Goal: Contribute content: Add original content to the website for others to see

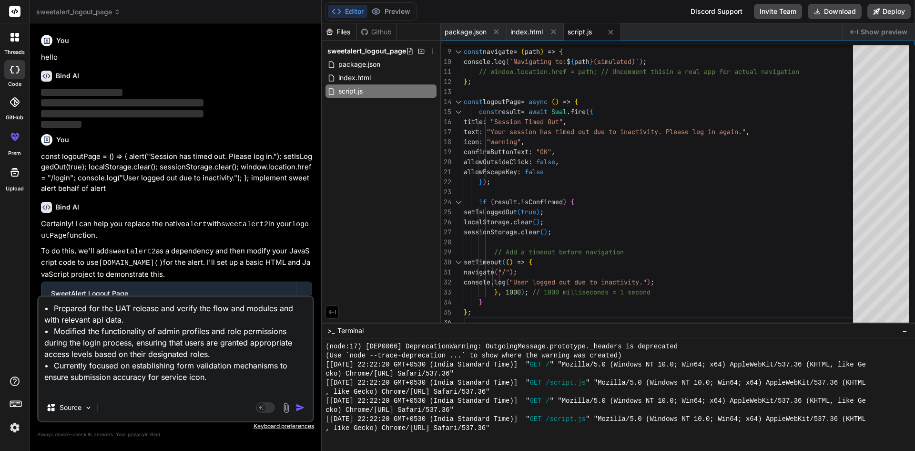
scroll to position [806, 0]
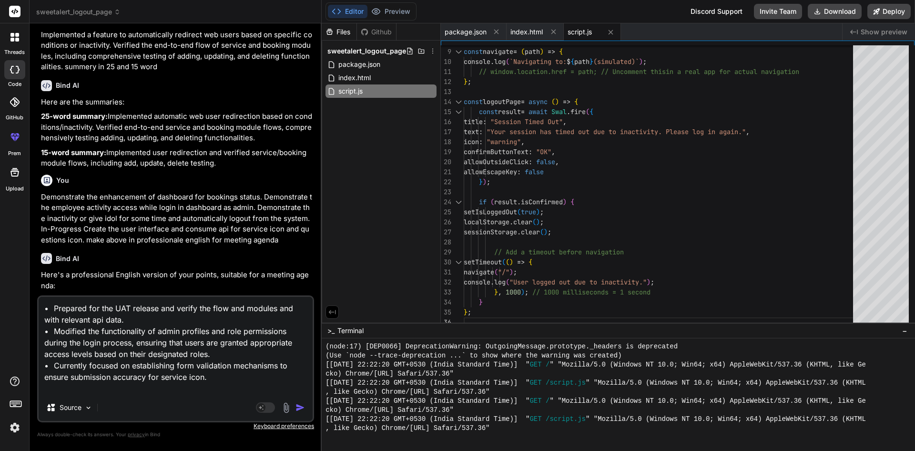
type textarea "x"
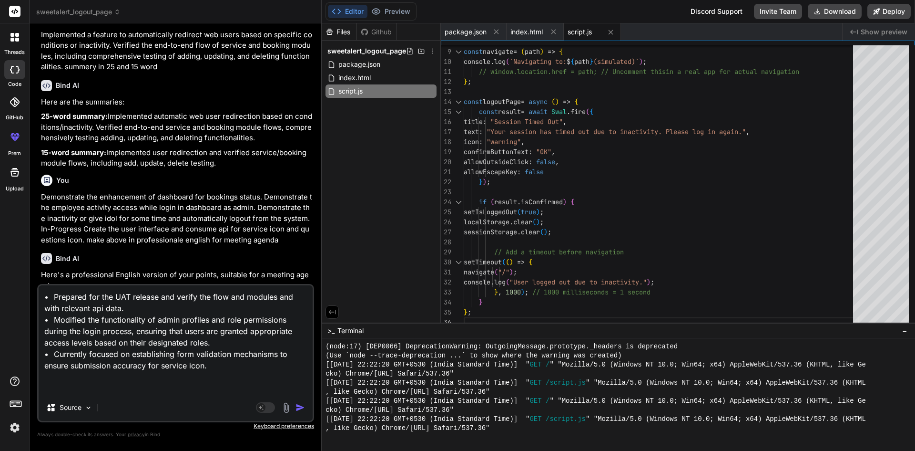
type textarea "• Prepared for the UAT release and verify the flow and modules and with relevan…"
type textarea "x"
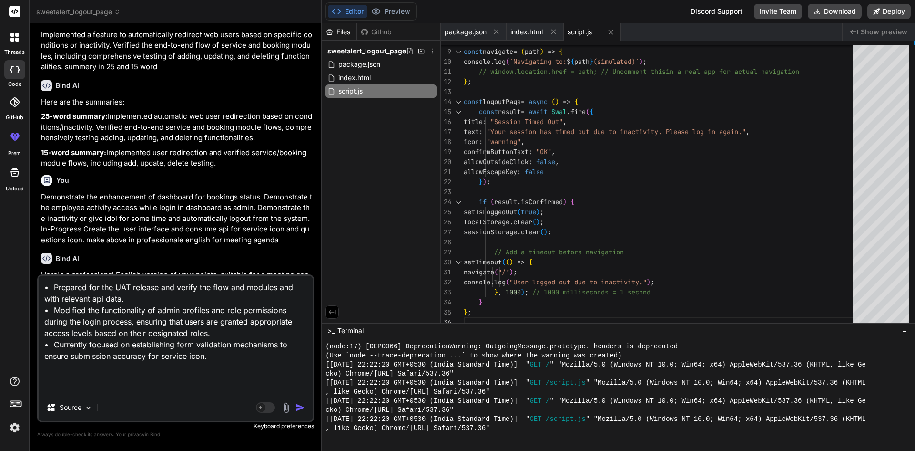
type textarea "• Prepared for the UAT release and verify the flow and modules and with relevan…"
type textarea "x"
type textarea "• Prepared for the UAT release and verify the flow and modules and with relevan…"
type textarea "x"
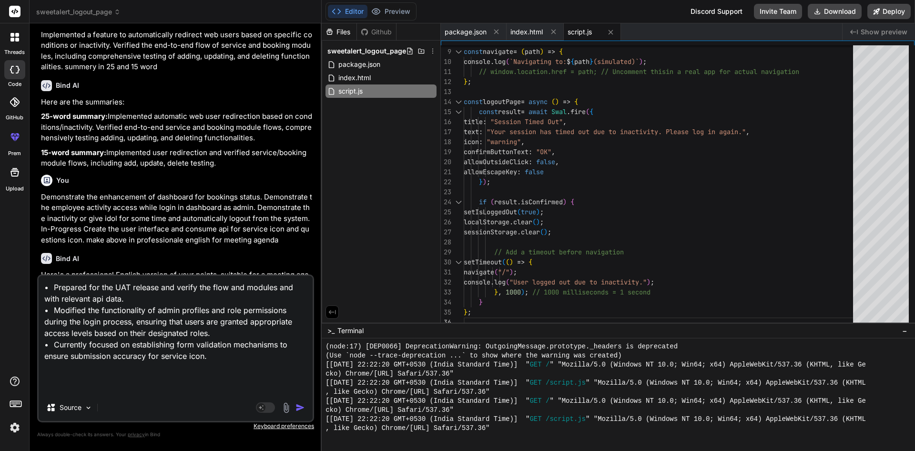
type textarea "• Prepared for the UAT release and verify the flow and modules and with relevan…"
type textarea "x"
type textarea "• Prepared for the UAT release and verify the flow and modules and with relevan…"
type textarea "x"
type textarea "• Prepared for the UAT release and verify the flow and modules and with relevan…"
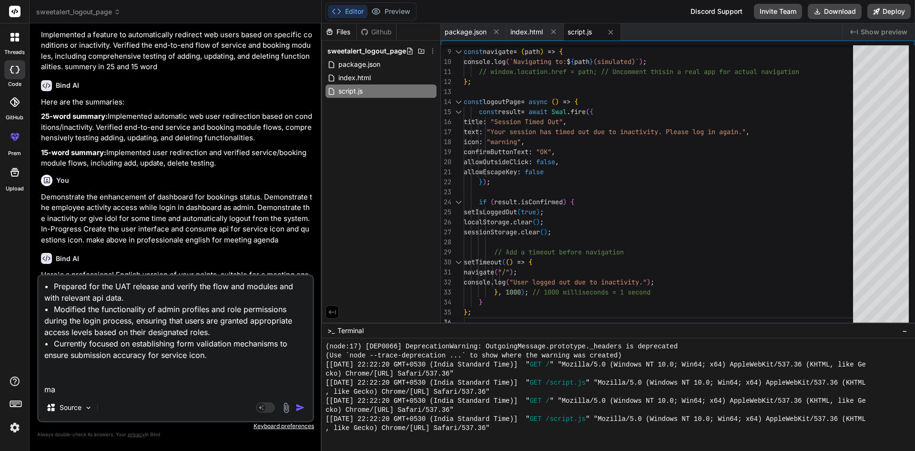
type textarea "x"
type textarea "• Prepared for the UAT release and verify the flow and modules and with relevan…"
type textarea "x"
type textarea "• Prepared for the UAT release and verify the flow and modules and with relevan…"
type textarea "x"
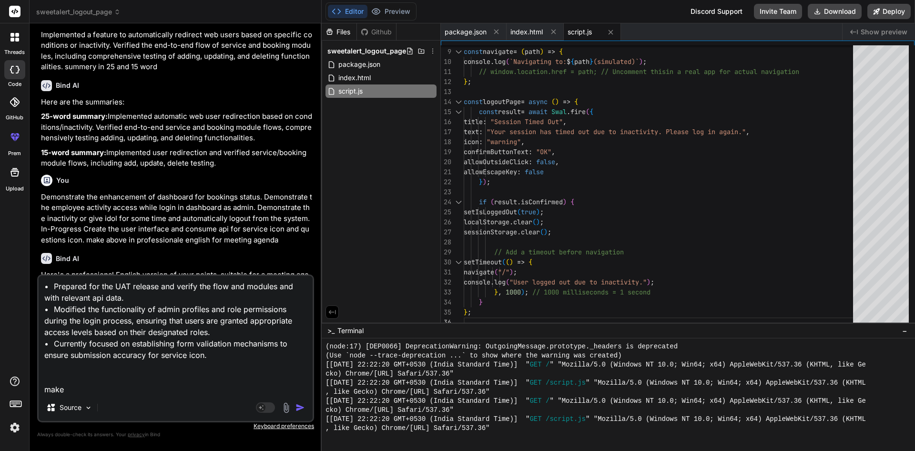
type textarea "• Prepared for the UAT release and verify the flow and modules and with relevan…"
type textarea "x"
type textarea "• Prepared for the UAT release and verify the flow and modules and with relevan…"
type textarea "x"
type textarea "• Prepared for the UAT release and verify the flow and modules and with relevan…"
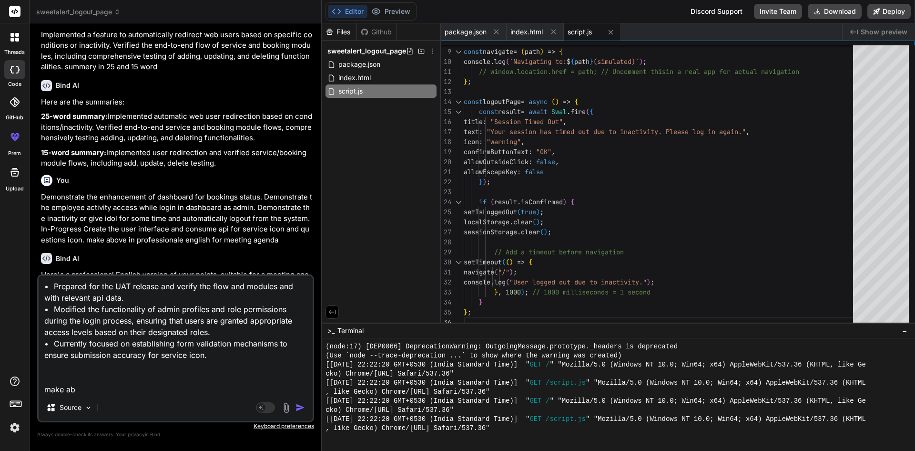
type textarea "x"
type textarea "• Prepared for the UAT release and verify the flow and modules and with relevan…"
type textarea "x"
type textarea "• Prepared for the UAT release and verify the flow and modules and with relevan…"
type textarea "x"
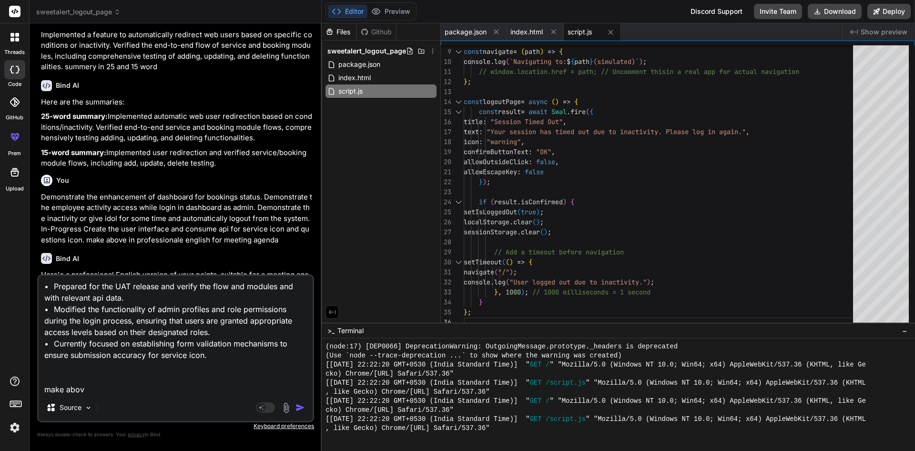
type textarea "• Prepared for the UAT release and verify the flow and modules and with relevan…"
type textarea "x"
type textarea "• Prepared for the UAT release and verify the flow and modules and with relevan…"
type textarea "x"
type textarea "• Prepared for the UAT release and verify the flow and modules and with relevan…"
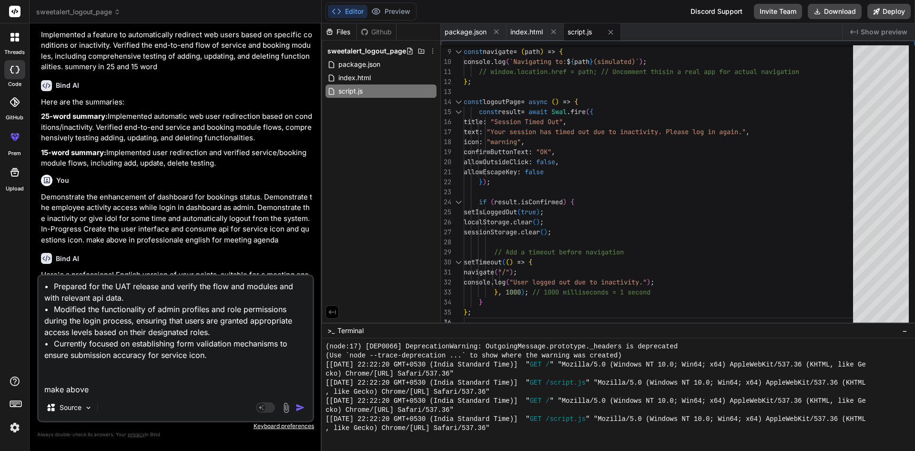
type textarea "x"
type textarea "• Prepared for the UAT release and verify the flow and modules and with relevan…"
type textarea "x"
type textarea "• Prepared for the UAT release and verify the flow and modules and with relevan…"
type textarea "x"
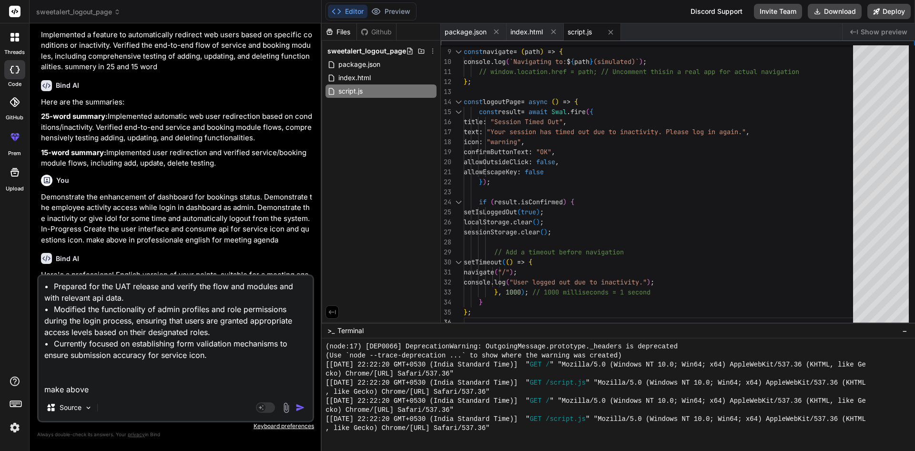
type textarea "• Prepared for the UAT release and verify the flow and modules and with relevan…"
type textarea "x"
type textarea "• Prepared for the UAT release and verify the flow and modules and with relevan…"
type textarea "x"
type textarea "• Prepared for the UAT release and verify the flow and modules and with relevan…"
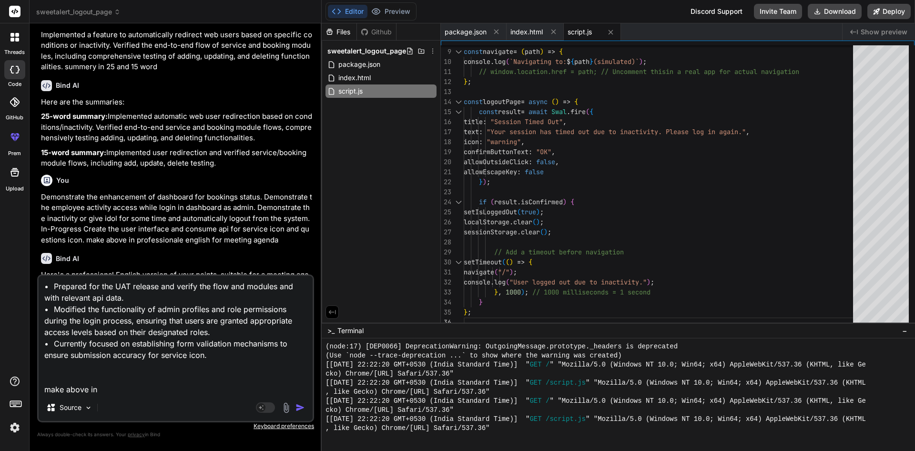
type textarea "x"
type textarea "• Prepared for the UAT release and verify the flow and modules and with relevan…"
type textarea "x"
type textarea "• Prepared for the UAT release and verify the flow and modules and with relevan…"
type textarea "x"
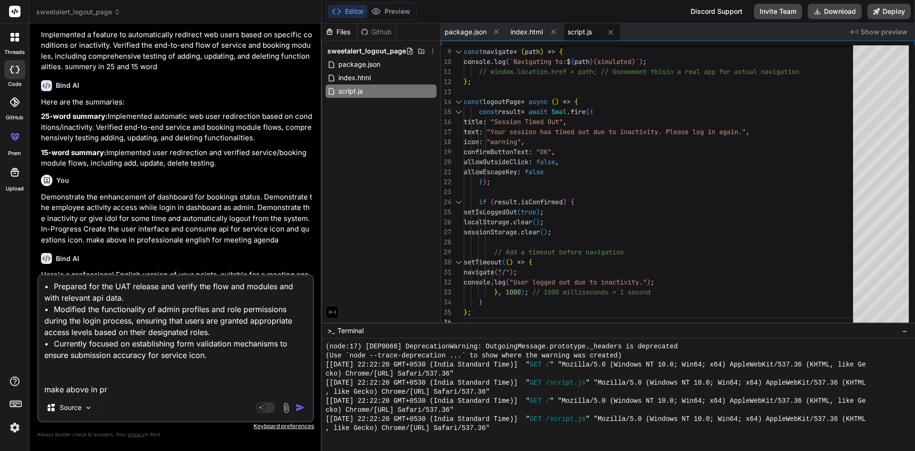
type textarea "• Prepared for the UAT release and verify the flow and modules and with relevan…"
type textarea "x"
type textarea "• Prepared for the UAT release and verify the flow and modules and with relevan…"
type textarea "x"
type textarea "• Prepared for the UAT release and verify the flow and modules and with relevan…"
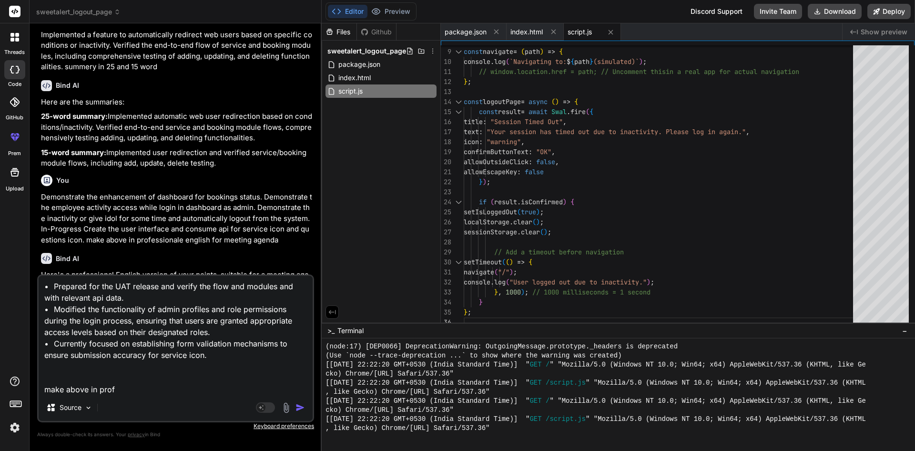
type textarea "x"
type textarea "• Prepared for the UAT release and verify the flow and modules and with relevan…"
type textarea "x"
type textarea "• Prepared for the UAT release and verify the flow and modules and with relevan…"
type textarea "x"
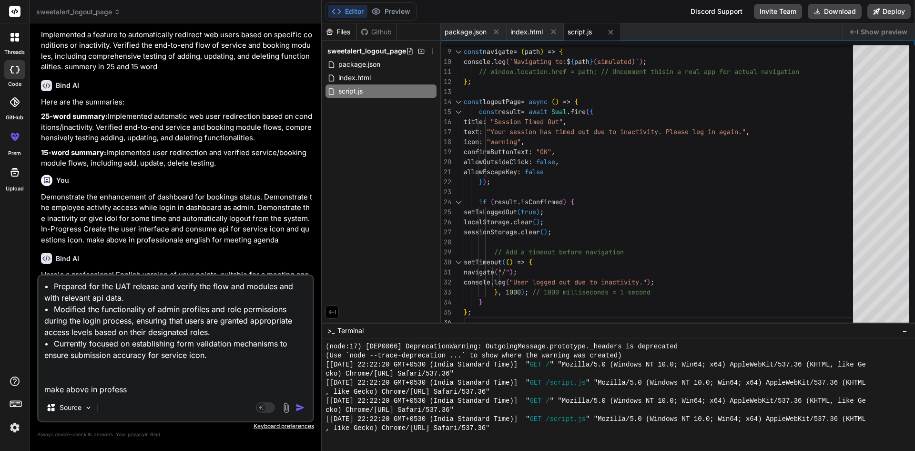
type textarea "• Prepared for the UAT release and verify the flow and modules and with relevan…"
type textarea "x"
type textarea "• Prepared for the UAT release and verify the flow and modules and with relevan…"
type textarea "x"
type textarea "• Prepared for the UAT release and verify the flow and modules and with relevan…"
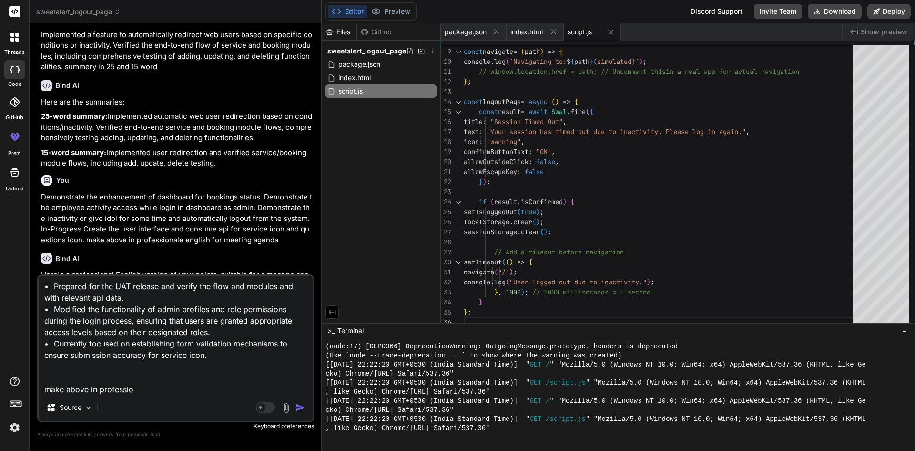
type textarea "x"
type textarea "• Prepared for the UAT release and verify the flow and modules and with relevan…"
type textarea "x"
type textarea "• Prepared for the UAT release and verify the flow and modules and with relevan…"
type textarea "x"
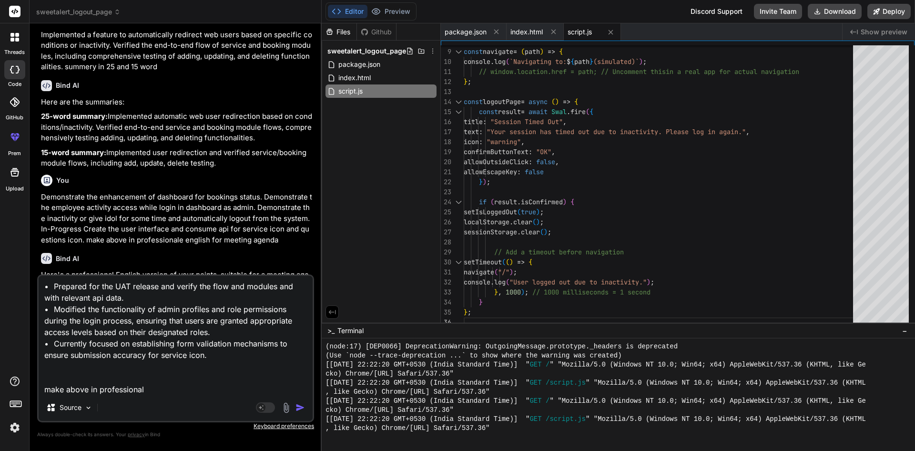
type textarea "• Prepared for the UAT release and verify the flow and modules and with relevan…"
type textarea "x"
type textarea "• Prepared for the UAT release and verify the flow and modules and with relevan…"
type textarea "x"
type textarea "• Prepared for the UAT release and verify the flow and modules and with relevan…"
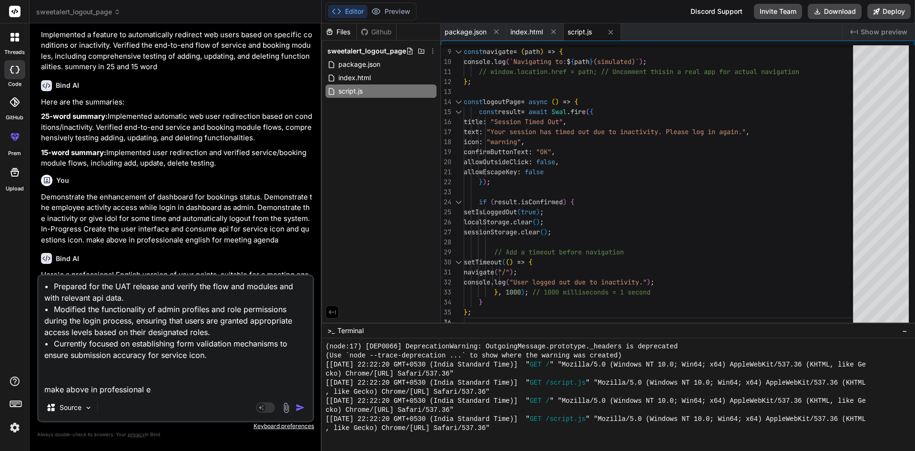
type textarea "x"
type textarea "• Prepared for the UAT release and verify the flow and modules and with relevan…"
type textarea "x"
type textarea "• Prepared for the UAT release and verify the flow and modules and with relevan…"
type textarea "x"
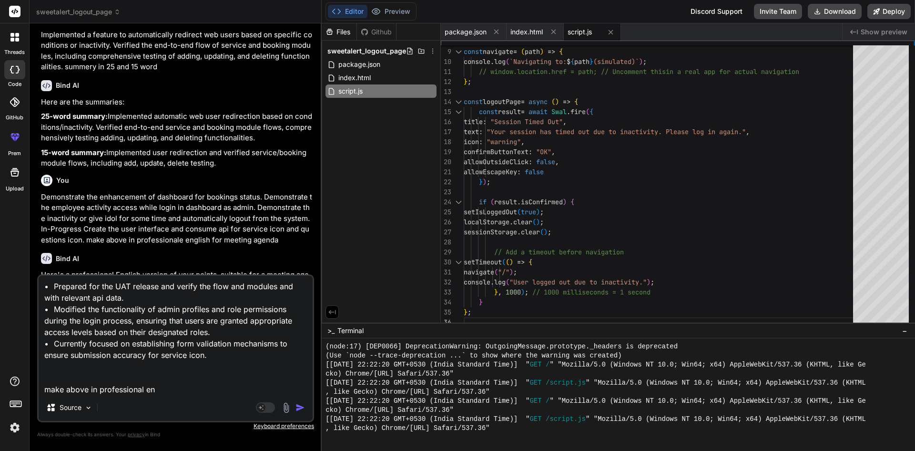
type textarea "• Prepared for the UAT release and verify the flow and modules and with relevan…"
type textarea "x"
type textarea "• Prepared for the UAT release and verify the flow and modules and with relevan…"
type textarea "x"
type textarea "• Prepared for the UAT release and verify the flow and modules and with relevan…"
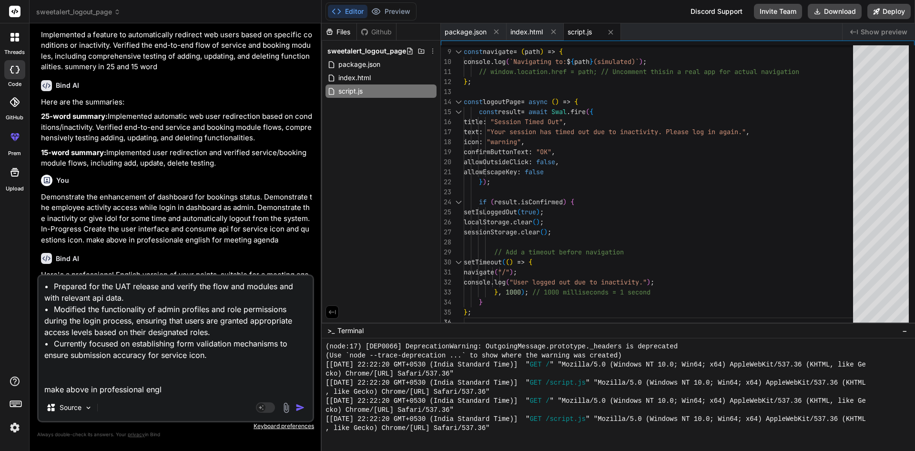
type textarea "x"
type textarea "• Prepared for the UAT release and verify the flow and modules and with relevan…"
type textarea "x"
type textarea "• Prepared for the UAT release and verify the flow and modules and with relevan…"
type textarea "x"
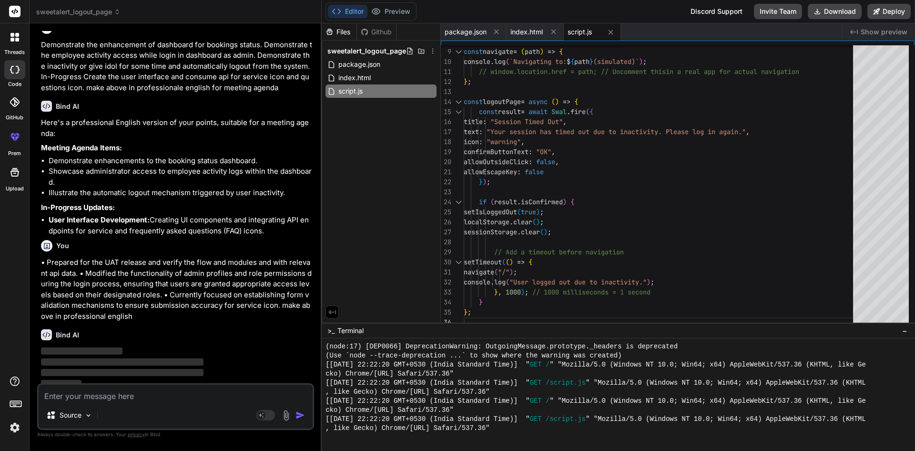
scroll to position [1206, 0]
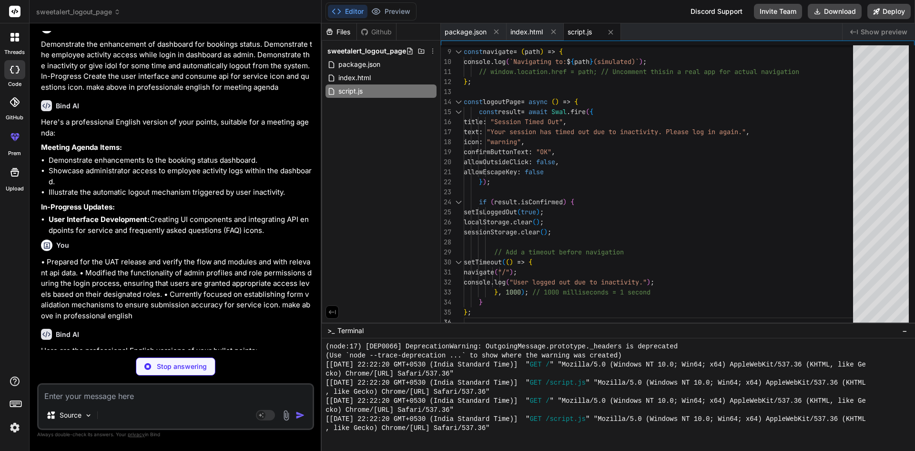
type textarea "x"
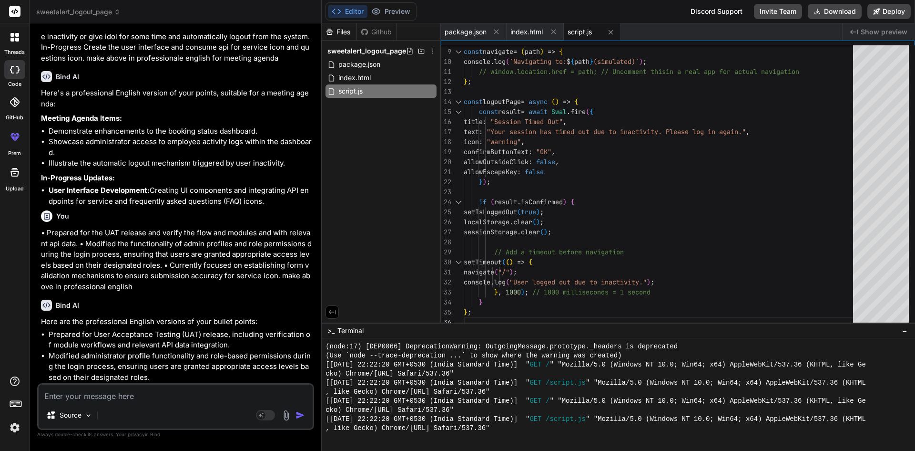
scroll to position [1251, 0]
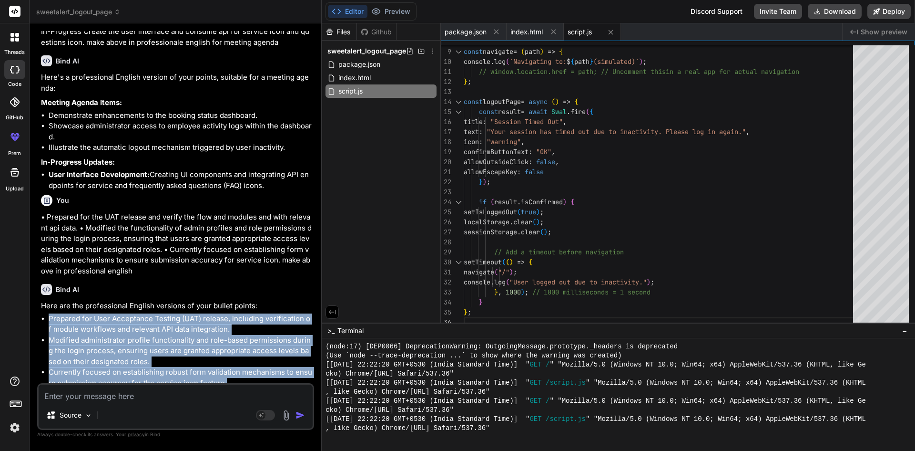
drag, startPoint x: 230, startPoint y: 379, endPoint x: 44, endPoint y: 314, distance: 197.2
click at [44, 314] on ul "Prepared for User Acceptance Testing (UAT) release, including verification of m…" at bounding box center [176, 350] width 271 height 75
copy ul "Prepared for User Acceptance Testing (UAT) release, including verification of m…"
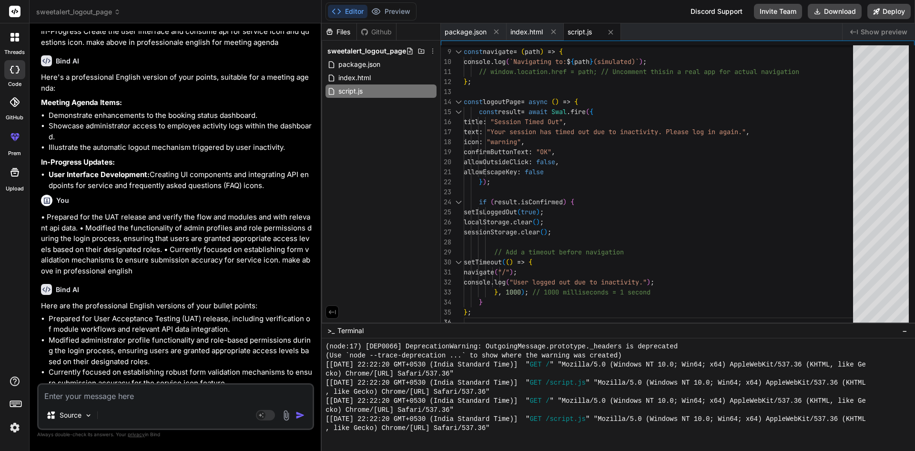
click at [147, 398] on textarea at bounding box center [176, 392] width 274 height 17
paste textarea "Prepared for User Acceptance Testing (UAT) release, including verification of m…"
type textarea "Prepared for User Acceptance Testing (UAT) release, including verification of m…"
type textarea "x"
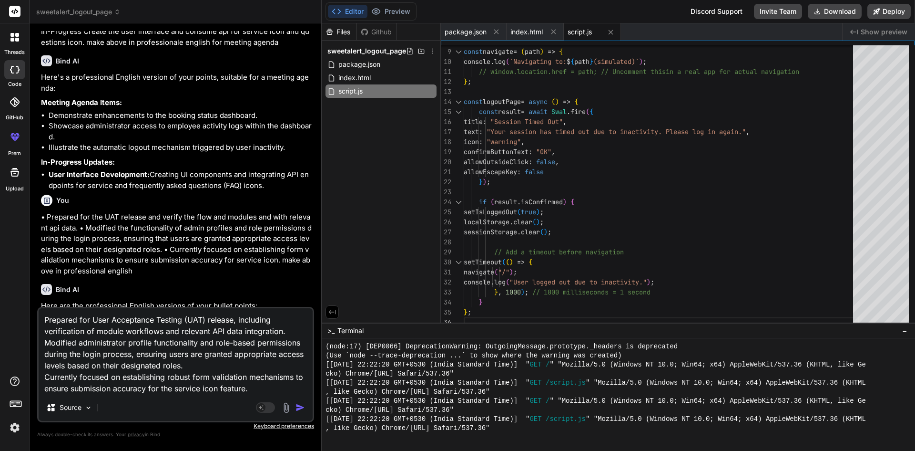
drag, startPoint x: 260, startPoint y: 392, endPoint x: 25, endPoint y: 382, distance: 235.8
click at [25, 382] on div "threads code GitHub prem Upload sweetalert_logout_page Created with Pixso. Bind…" at bounding box center [457, 225] width 915 height 451
type textarea "Prepared for User Acceptance Testing (UAT) release, including verification of m…"
type textarea "x"
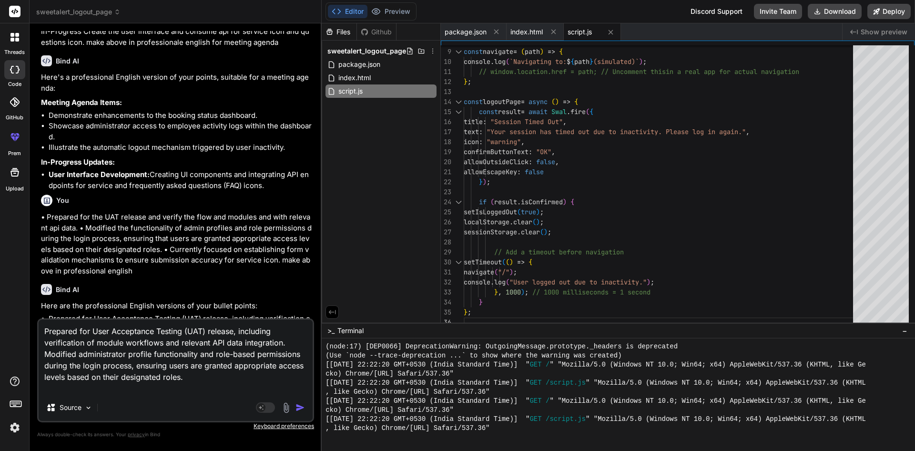
type textarea "Prepared for User Acceptance Testing (UAT) release, including verification of m…"
type textarea "x"
type textarea "Prepared for User Acceptance Testing (UAT) release, including verification of m…"
type textarea "x"
type textarea "Prepared for User Acceptance Testing (UAT) release, including verification of m…"
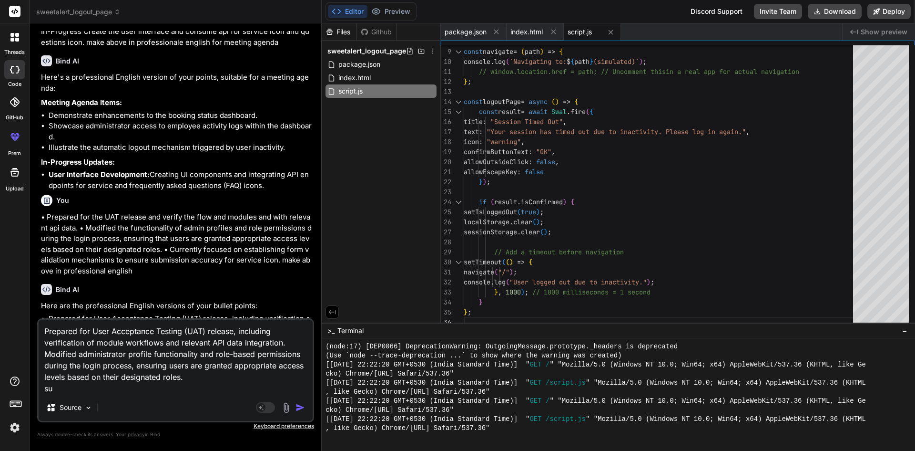
type textarea "x"
type textarea "Prepared for User Acceptance Testing (UAT) release, including verification of m…"
type textarea "x"
type textarea "Prepared for User Acceptance Testing (UAT) release, including verification of m…"
type textarea "x"
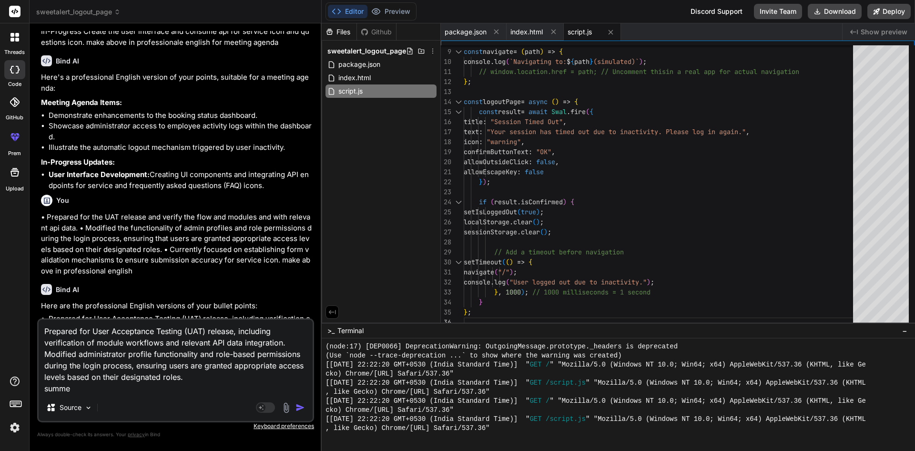
type textarea "Prepared for User Acceptance Testing (UAT) release, including verification of m…"
type textarea "x"
type textarea "Prepared for User Acceptance Testing (UAT) release, including verification of m…"
type textarea "x"
type textarea "Prepared for User Acceptance Testing (UAT) release, including verification of m…"
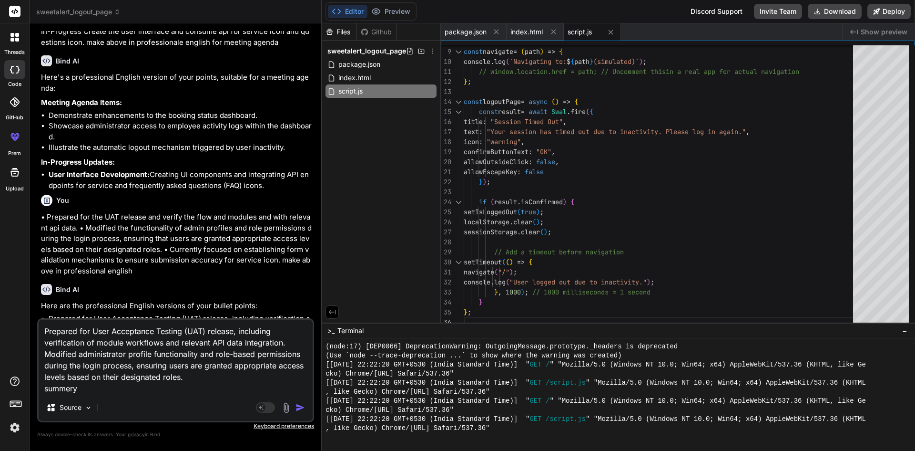
type textarea "x"
type textarea "Prepared for User Acceptance Testing (UAT) release, including verification of m…"
type textarea "x"
type textarea "Prepared for User Acceptance Testing (UAT) release, including verification of m…"
type textarea "x"
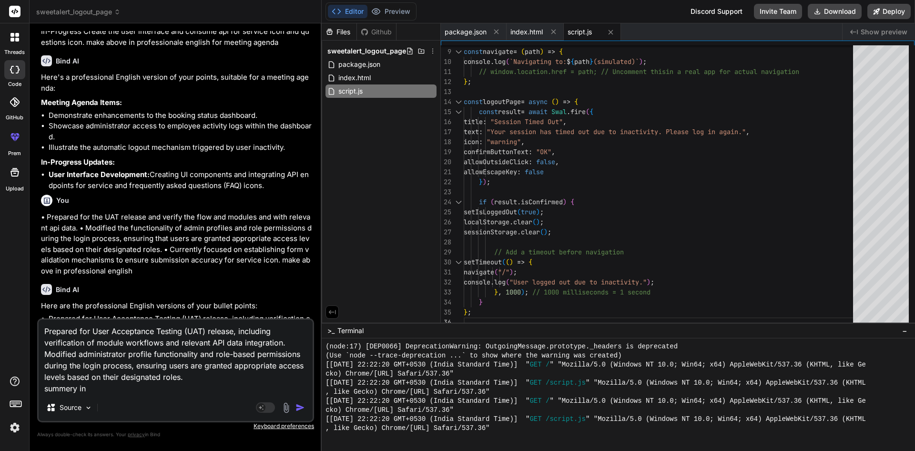
type textarea "Prepared for User Acceptance Testing (UAT) release, including verification of m…"
type textarea "x"
type textarea "Prepared for User Acceptance Testing (UAT) release, including verification of m…"
type textarea "x"
type textarea "Prepared for User Acceptance Testing (UAT) release, including verification of m…"
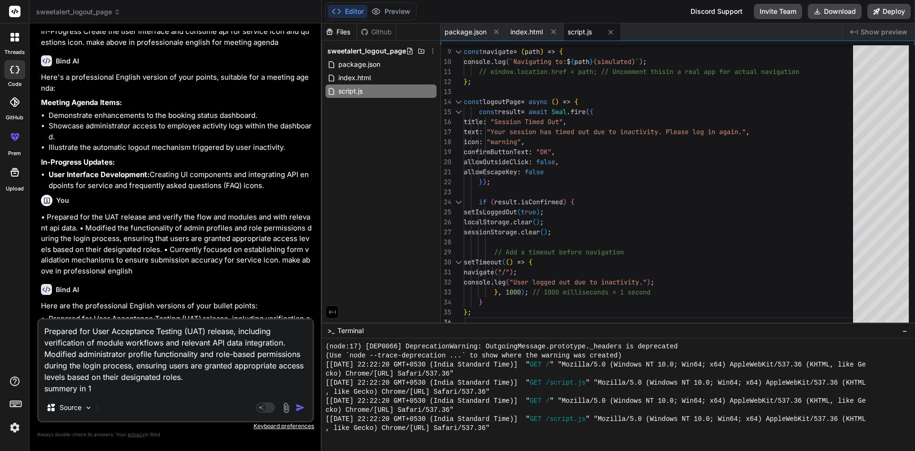
type textarea "x"
type textarea "Prepared for User Acceptance Testing (UAT) release, including verification of m…"
type textarea "x"
type textarea "Prepared for User Acceptance Testing (UAT) release, including verification of m…"
type textarea "x"
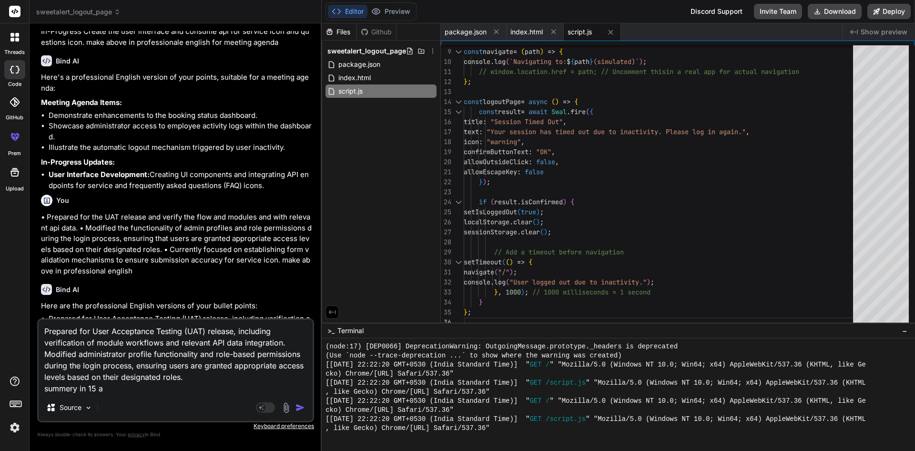
type textarea "Prepared for User Acceptance Testing (UAT) release, including verification of m…"
type textarea "x"
type textarea "Prepared for User Acceptance Testing (UAT) release, including verification of m…"
type textarea "x"
type textarea "Prepared for User Acceptance Testing (UAT) release, including verification of m…"
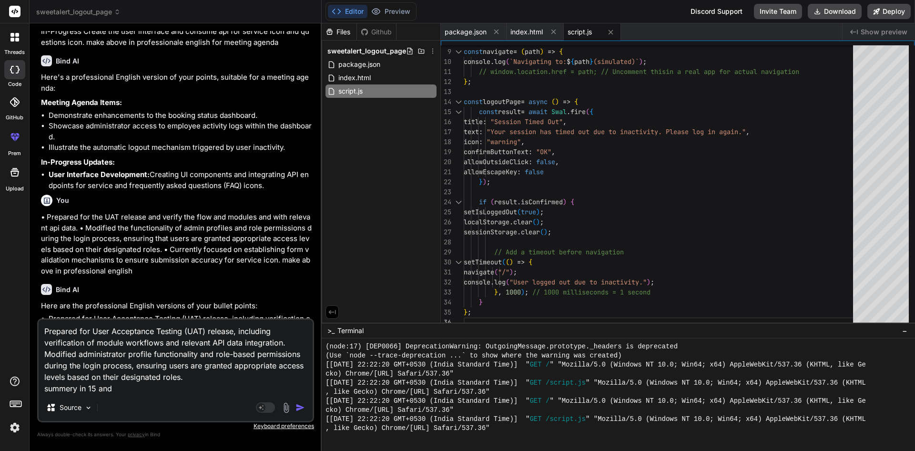
type textarea "x"
type textarea "Prepared for User Acceptance Testing (UAT) release, including verification of m…"
type textarea "x"
type textarea "Prepared for User Acceptance Testing (UAT) release, including verification of m…"
type textarea "x"
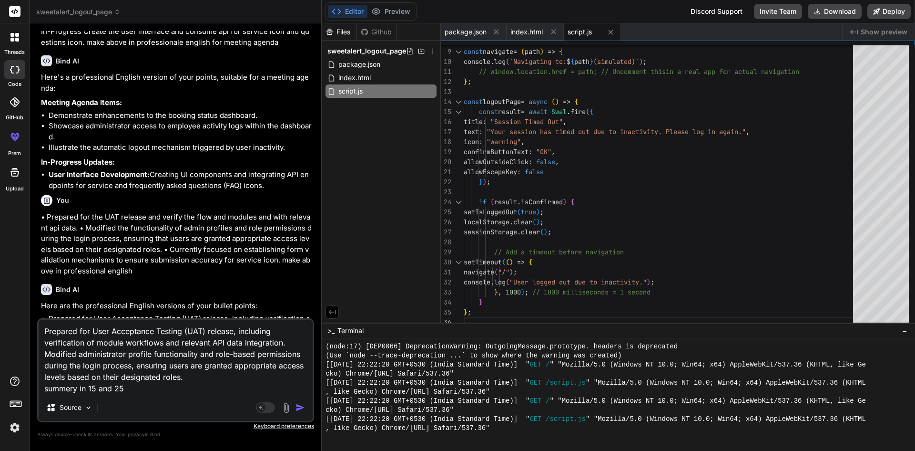
type textarea "Prepared for User Acceptance Testing (UAT) release, including verification of m…"
type textarea "x"
type textarea "Prepared for User Acceptance Testing (UAT) release, including verification of m…"
type textarea "x"
type textarea "Prepared for User Acceptance Testing (UAT) release, including verification of m…"
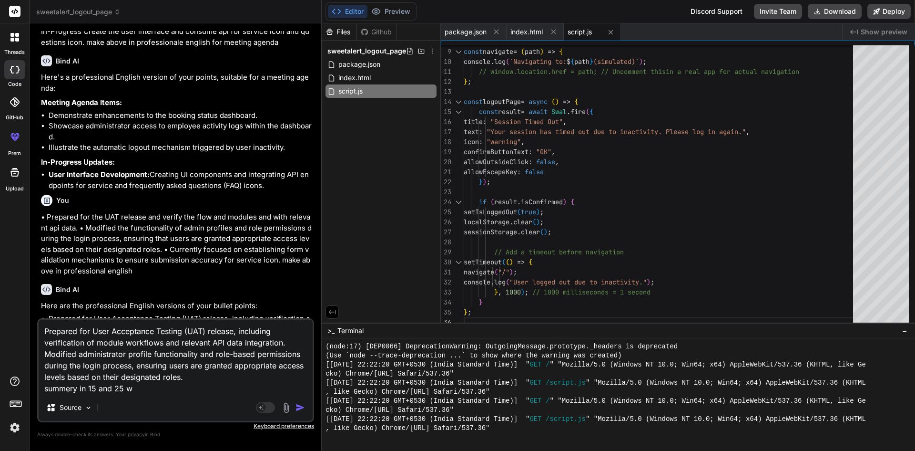
type textarea "x"
type textarea "Prepared for User Acceptance Testing (UAT) release, including verification of m…"
type textarea "x"
type textarea "Prepared for User Acceptance Testing (UAT) release, including verification of m…"
type textarea "x"
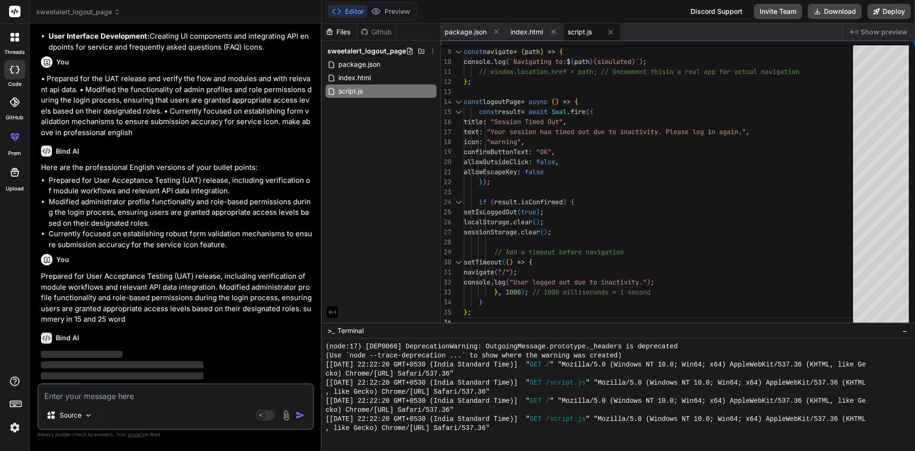
scroll to position [1392, 0]
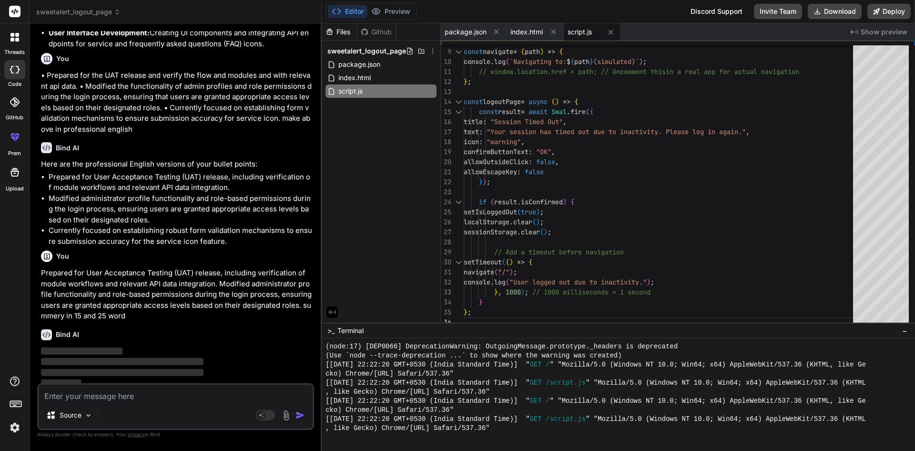
type textarea "x"
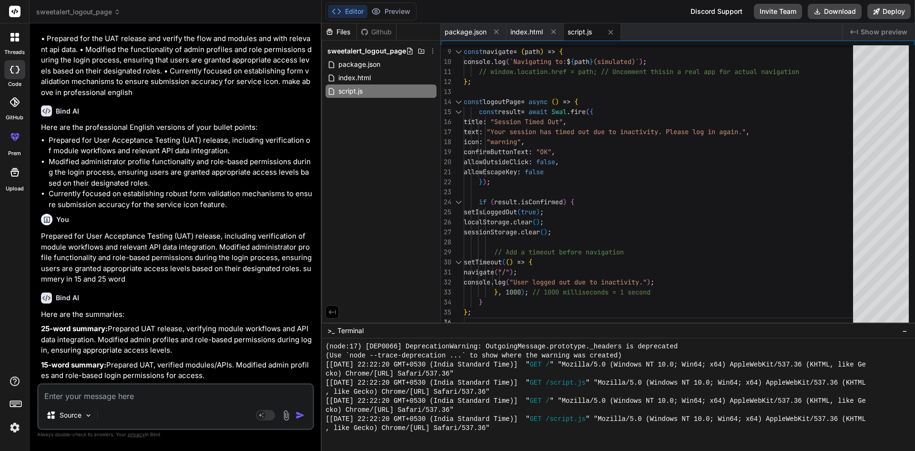
scroll to position [1445, 0]
drag, startPoint x: 117, startPoint y: 342, endPoint x: 34, endPoint y: 318, distance: 86.2
click at [34, 318] on div "Bind AI Web Search Created with Pixso. Code Generator You hello Bind AI ‌ ‌ ‌ ‌…" at bounding box center [176, 236] width 292 height 427
copy p "Prepared UAT release, verifying module workflows and API data integration. Modi…"
drag, startPoint x: 136, startPoint y: 379, endPoint x: 35, endPoint y: 366, distance: 101.9
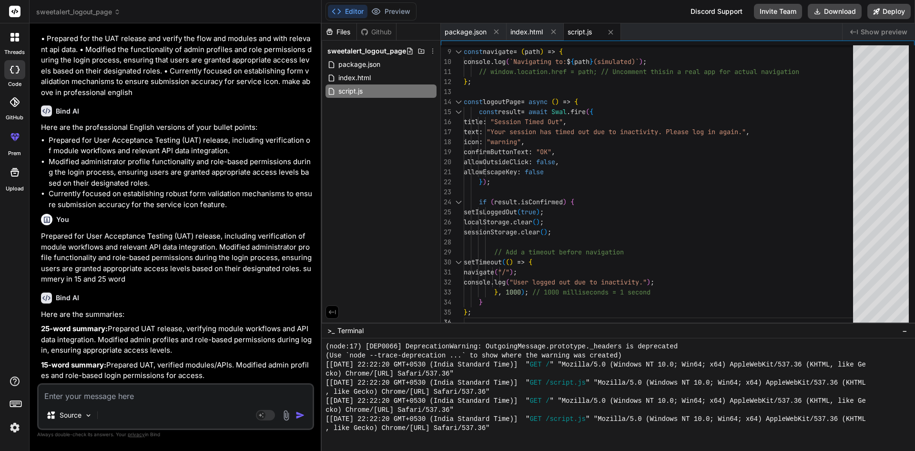
click at [35, 366] on div "Bind AI Web Search Created with Pixso. Code Generator You hello Bind AI ‌ ‌ ‌ ‌…" at bounding box center [176, 236] width 292 height 427
copy p "Prepared UAT, verified modules/APIs. Modified admin profiles and role-based log…"
